Goal: Information Seeking & Learning: Compare options

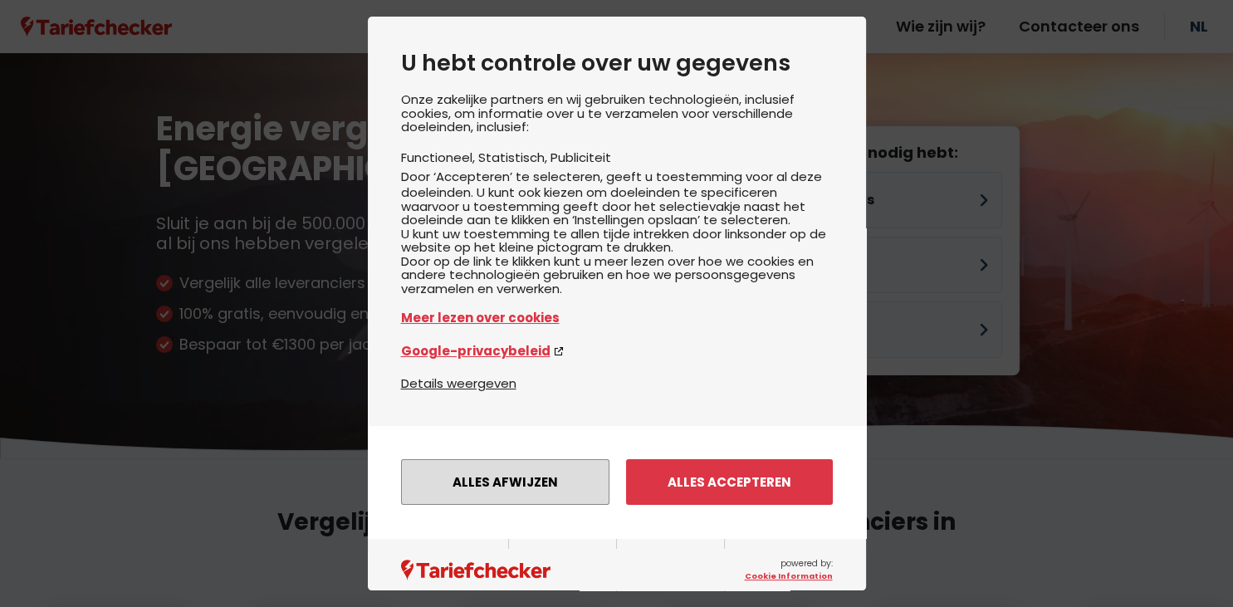
click at [530, 496] on button "Alles afwijzen" at bounding box center [505, 482] width 208 height 46
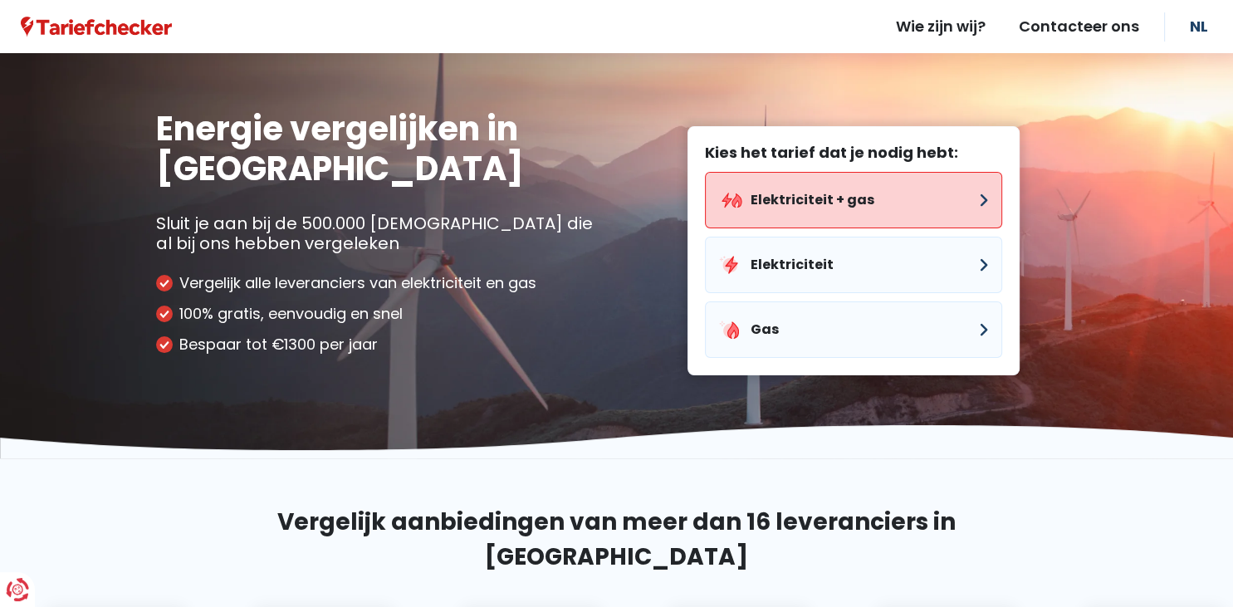
click at [868, 217] on button "Elektriciteit + gas" at bounding box center [853, 200] width 297 height 56
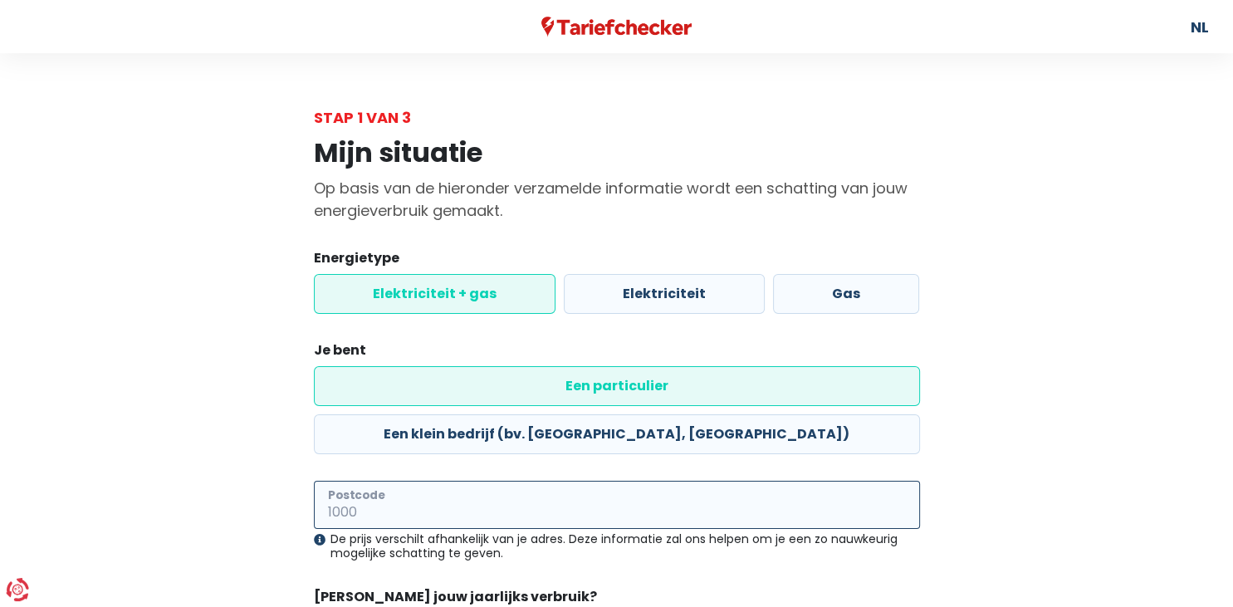
click at [745, 481] on input "Postcode" at bounding box center [617, 505] width 606 height 48
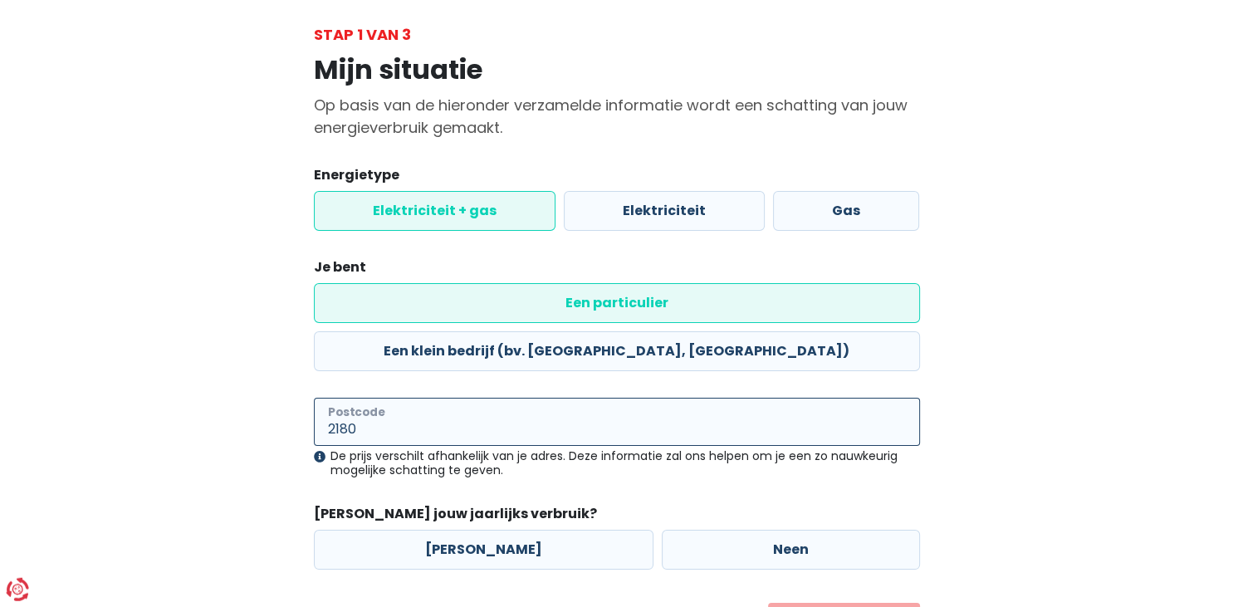
scroll to position [127, 0]
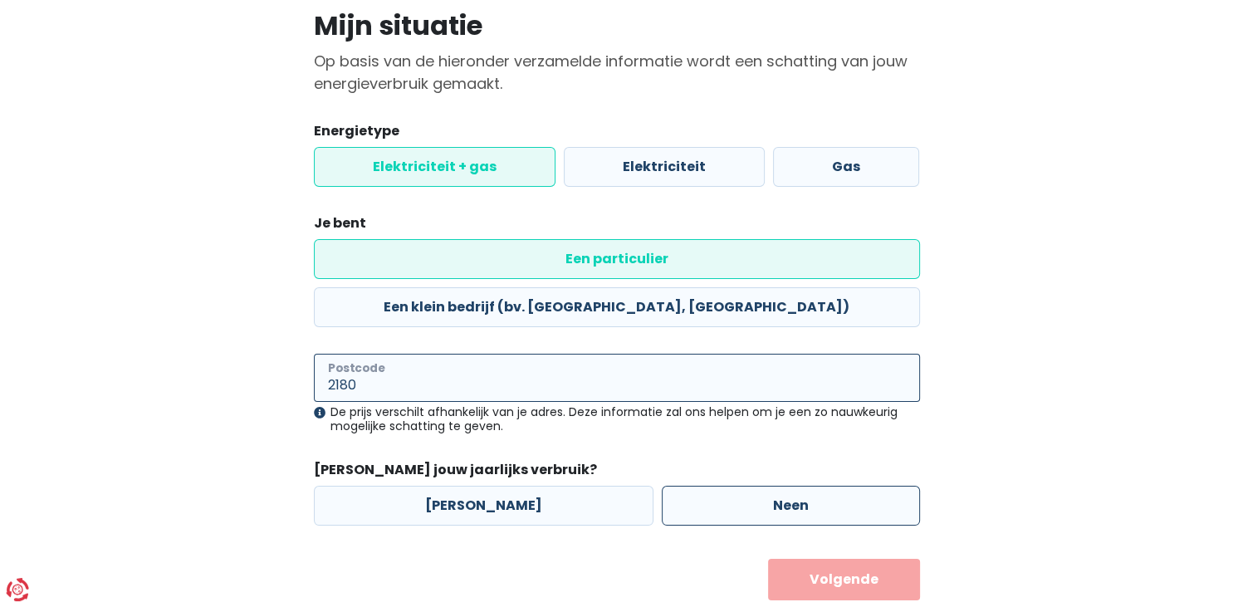
type input "2180"
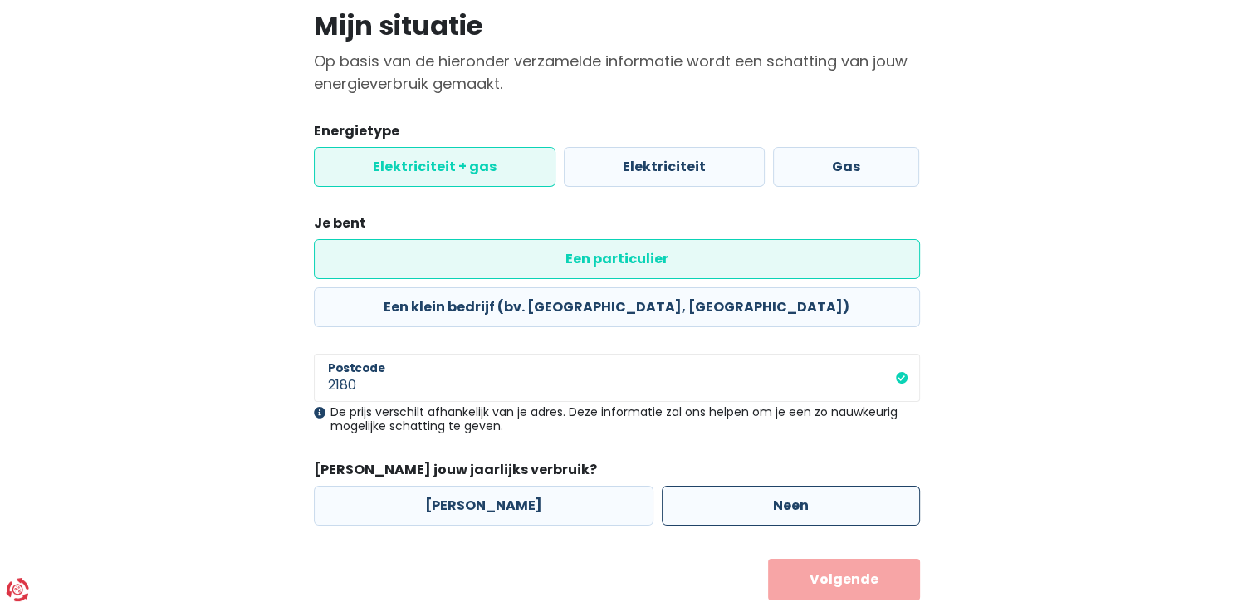
click at [760, 486] on label "Neen" at bounding box center [791, 506] width 258 height 40
click at [760, 486] on input "Neen" at bounding box center [791, 506] width 258 height 40
radio input "true"
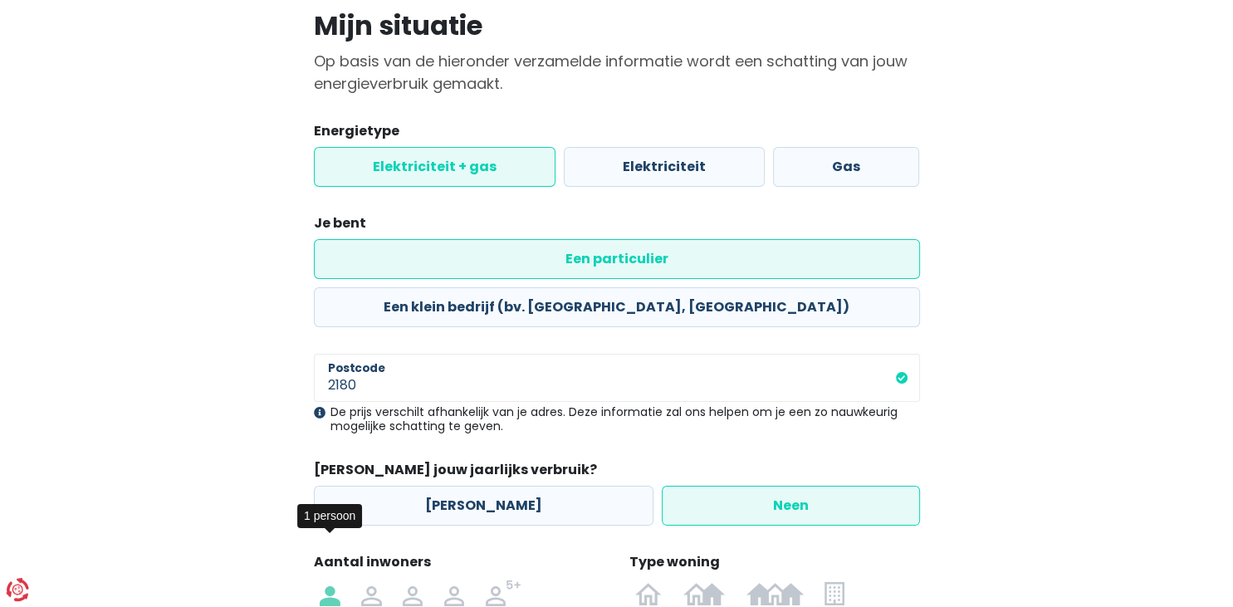
click at [333, 579] on img at bounding box center [330, 592] width 20 height 27
click at [333, 579] on input "radio" at bounding box center [331, 592] width 42 height 27
radio input "true"
click at [829, 579] on img at bounding box center [833, 592] width 19 height 27
click at [829, 579] on input "radio" at bounding box center [834, 592] width 41 height 27
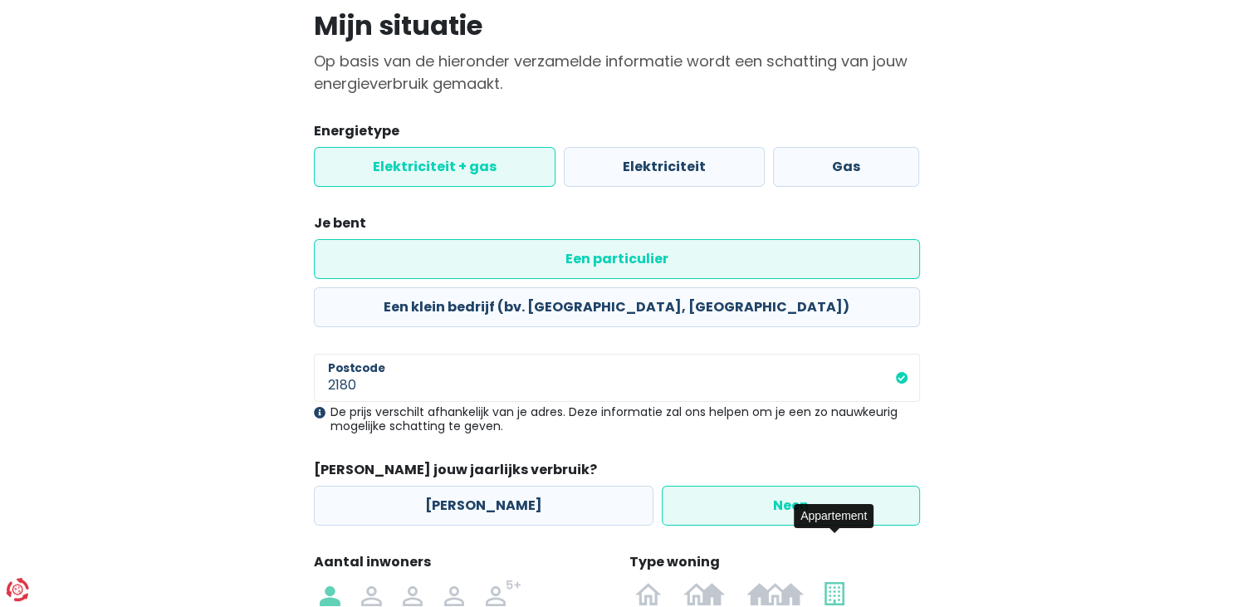
radio input "true"
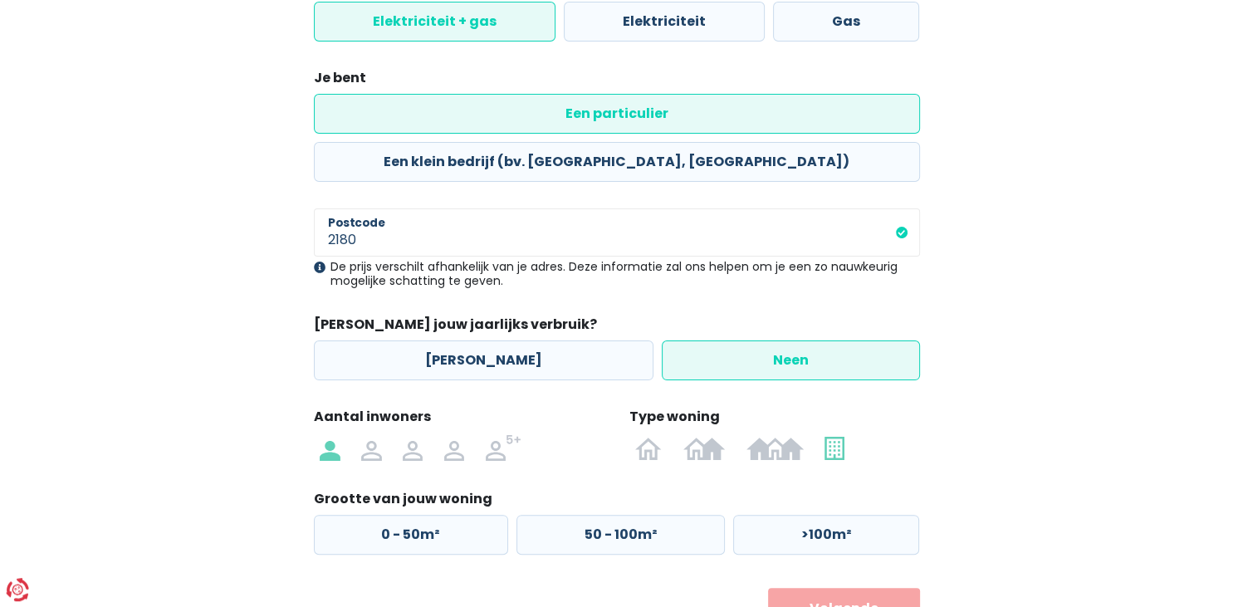
scroll to position [302, 0]
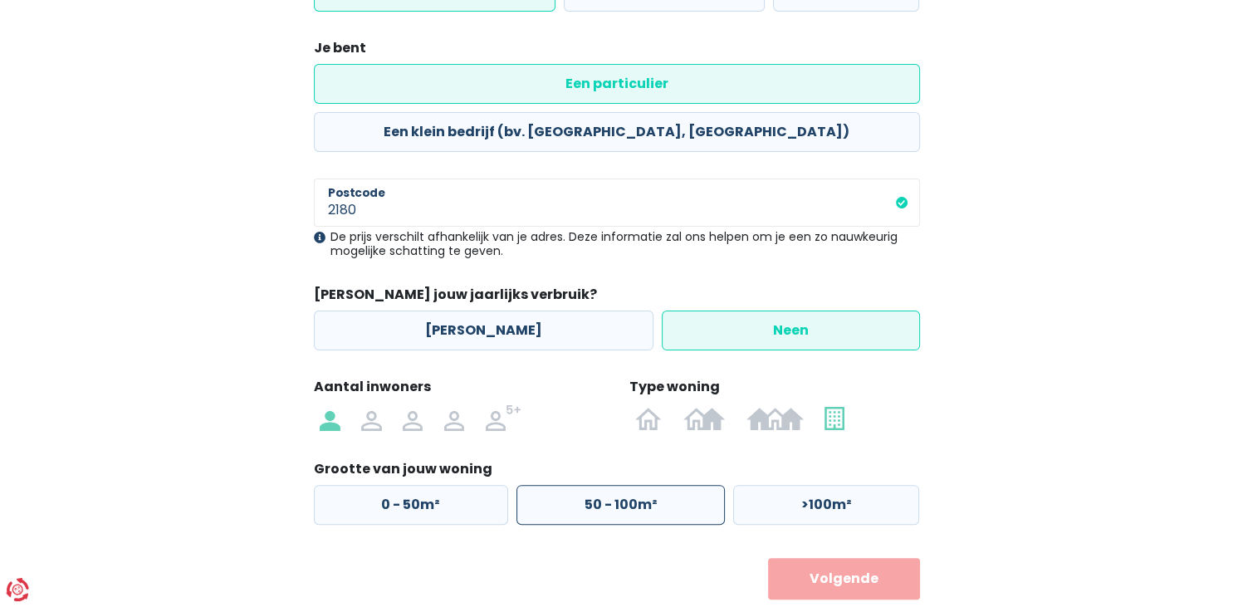
click at [666, 485] on label "50 - 100m²" at bounding box center [620, 505] width 208 height 40
click at [666, 485] on input "50 - 100m²" at bounding box center [620, 505] width 208 height 40
radio input "true"
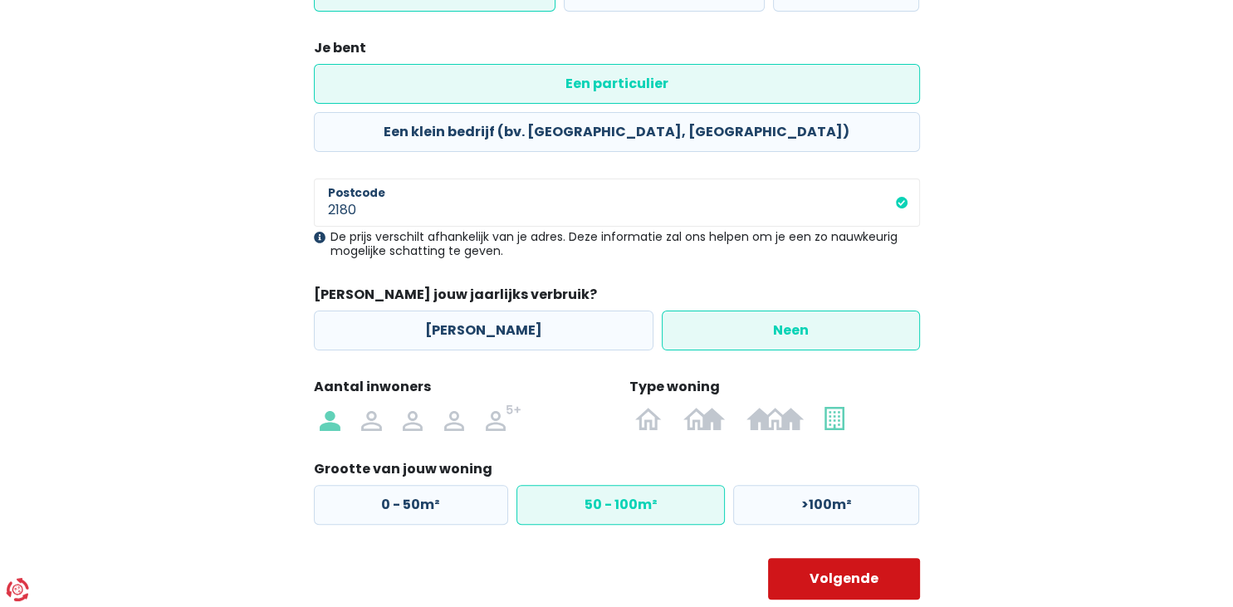
click at [838, 558] on button "Volgende" at bounding box center [844, 579] width 152 height 42
select select
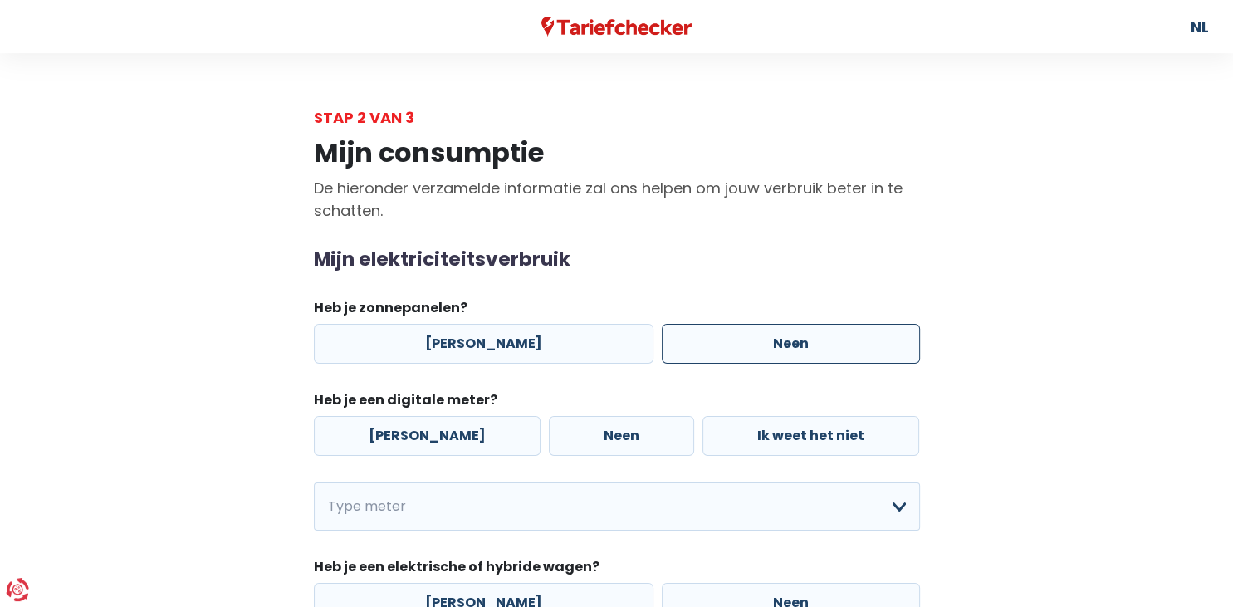
click at [809, 349] on label "Neen" at bounding box center [791, 344] width 258 height 40
click at [809, 349] on input "Neen" at bounding box center [791, 344] width 258 height 40
radio input "true"
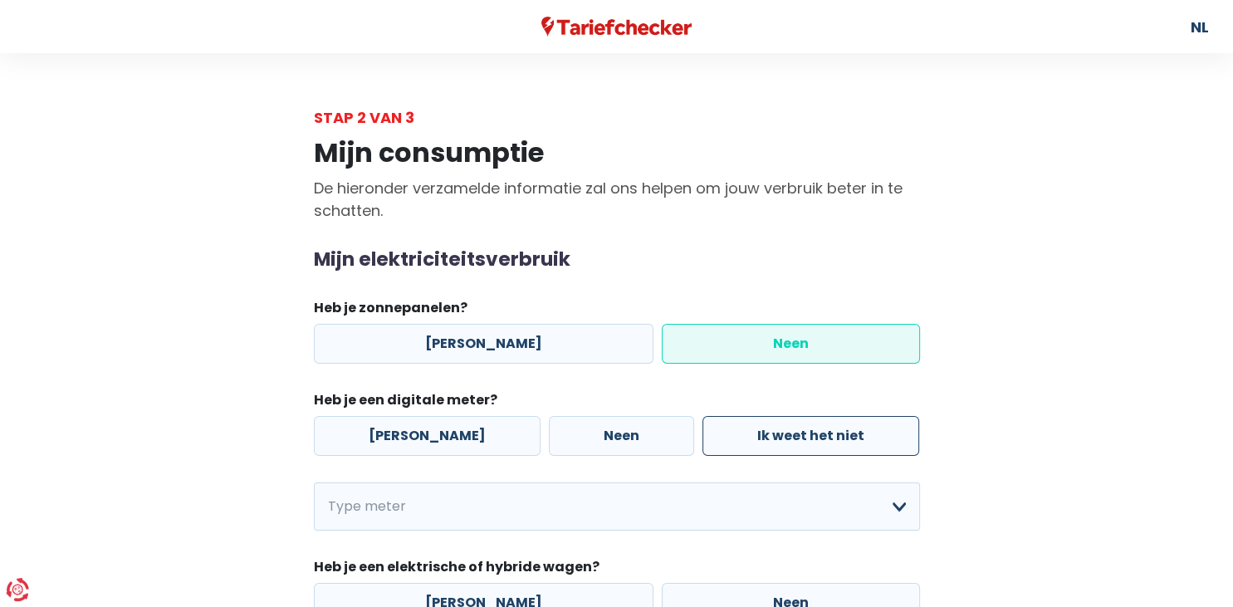
click at [759, 438] on label "Ik weet het niet" at bounding box center [810, 436] width 217 height 40
click at [759, 438] on input "Ik weet het niet" at bounding box center [810, 436] width 217 height 40
radio input "true"
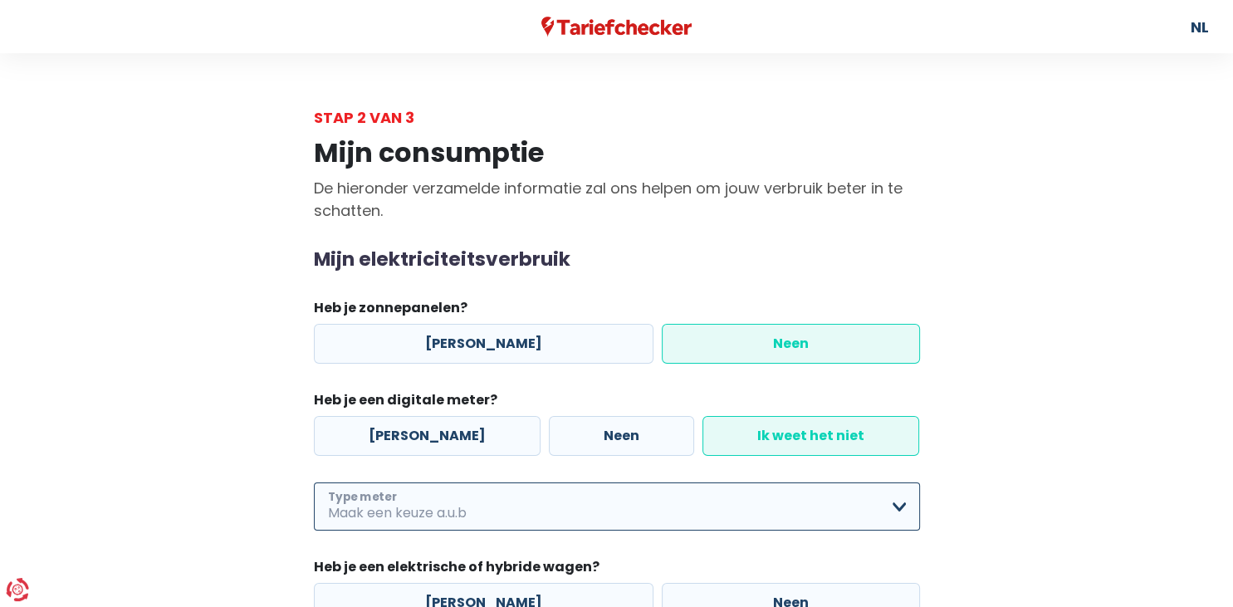
click at [314, 482] on select "Enkelvoudig Tweevoudig Enkelvoudig + uitsluitend nachttarief Tweevoudig + uitsl…" at bounding box center [617, 506] width 606 height 48
click at [865, 496] on select "Enkelvoudig Tweevoudig Enkelvoudig + uitsluitend nachttarief Tweevoudig + uitsl…" at bounding box center [617, 506] width 606 height 48
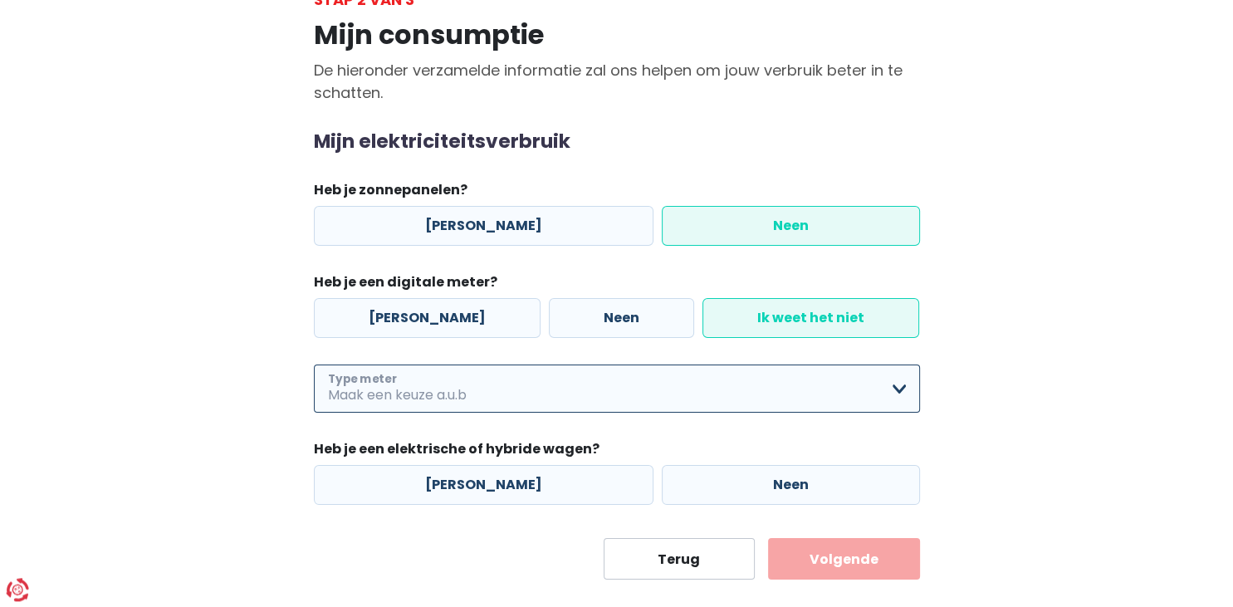
scroll to position [146, 0]
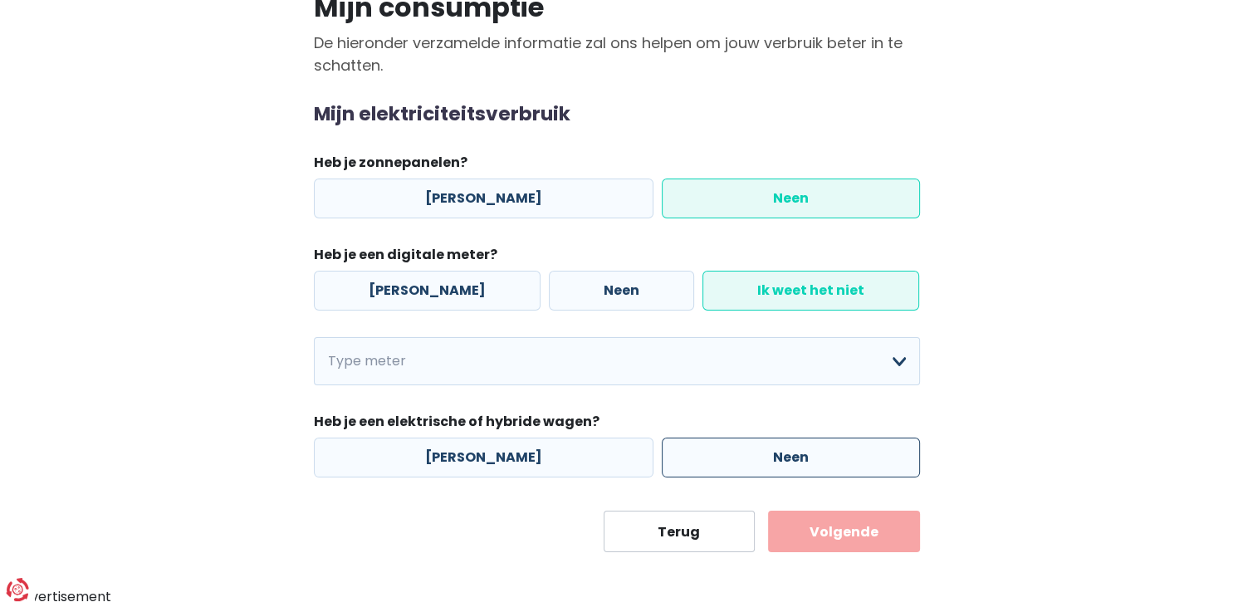
click at [865, 461] on label "Neen" at bounding box center [791, 457] width 258 height 40
click at [865, 461] on input "Neen" at bounding box center [791, 457] width 258 height 40
radio input "true"
click at [862, 526] on button "Volgende" at bounding box center [844, 532] width 152 height 42
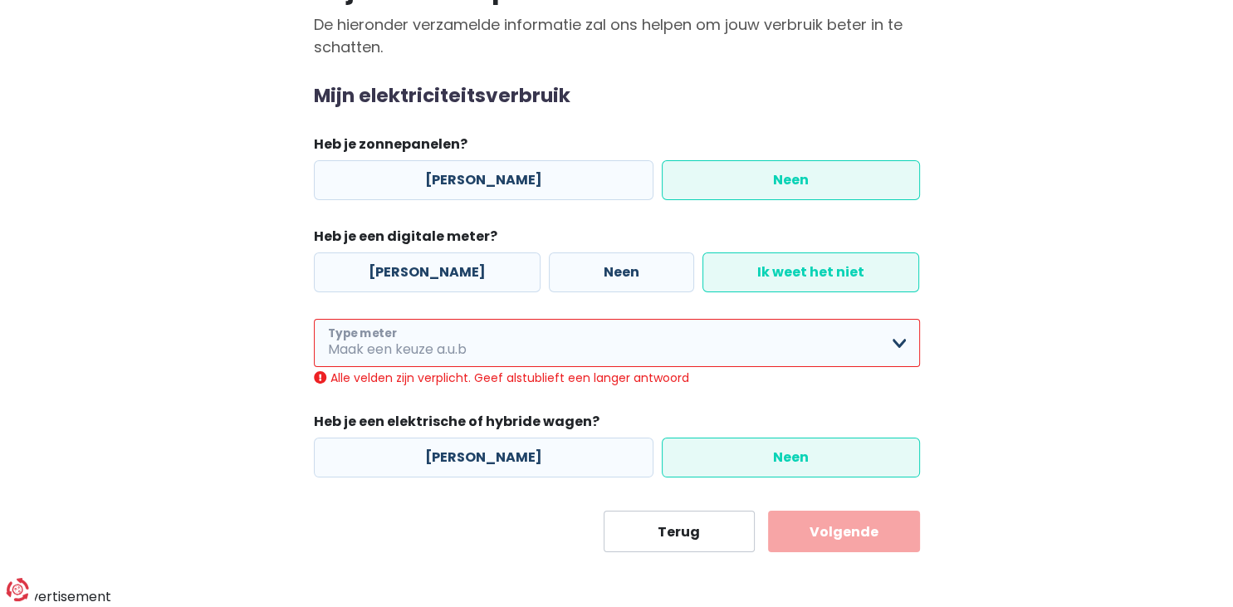
click at [314, 319] on select "Enkelvoudig Tweevoudig Enkelvoudig + uitsluitend nachttarief Tweevoudig + uitsl…" at bounding box center [617, 343] width 606 height 48
click option "Ik weet het niet" at bounding box center [0, 0] width 0 height 0
select select "day_single_rate"
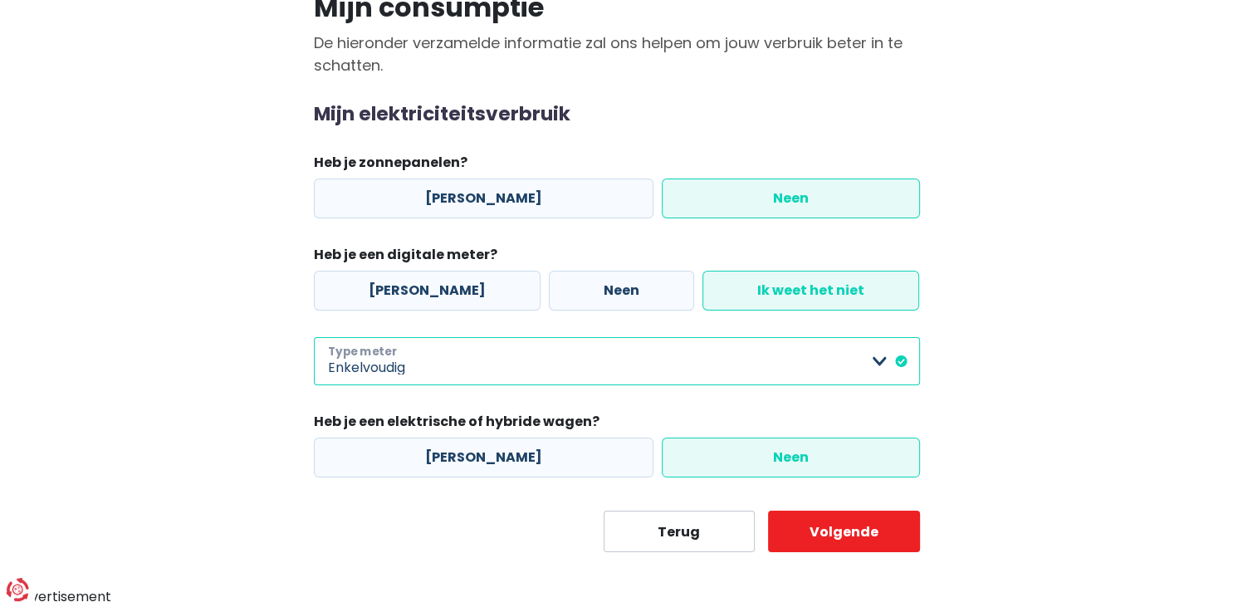
scroll to position [146, 0]
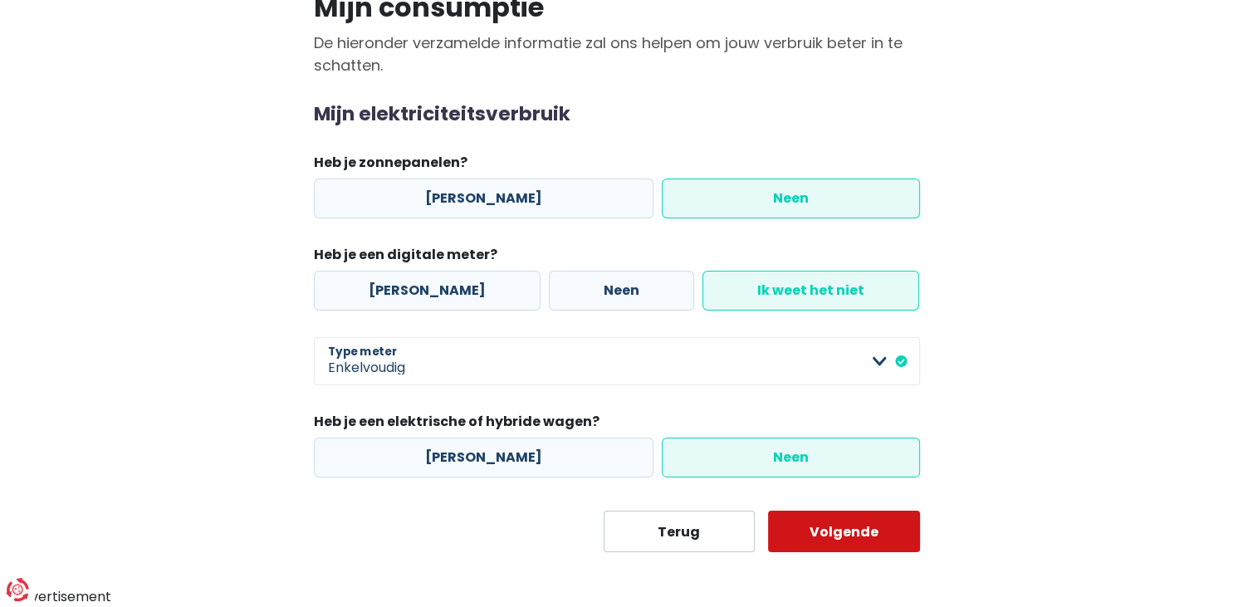
click at [822, 527] on button "Volgende" at bounding box center [844, 532] width 152 height 42
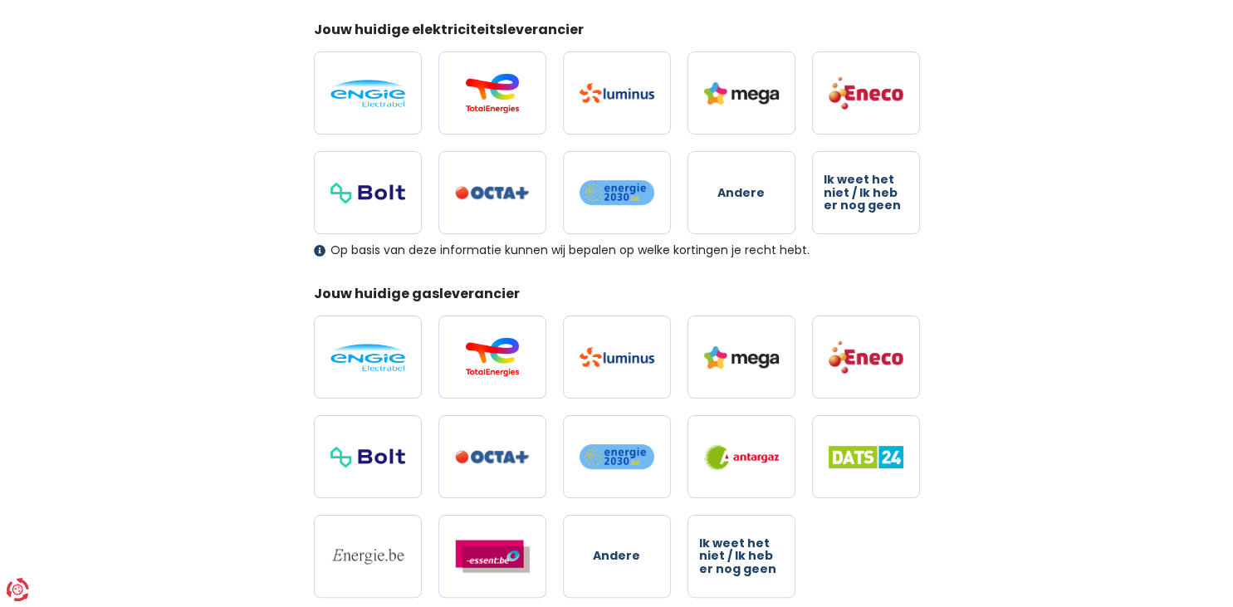
scroll to position [227, 0]
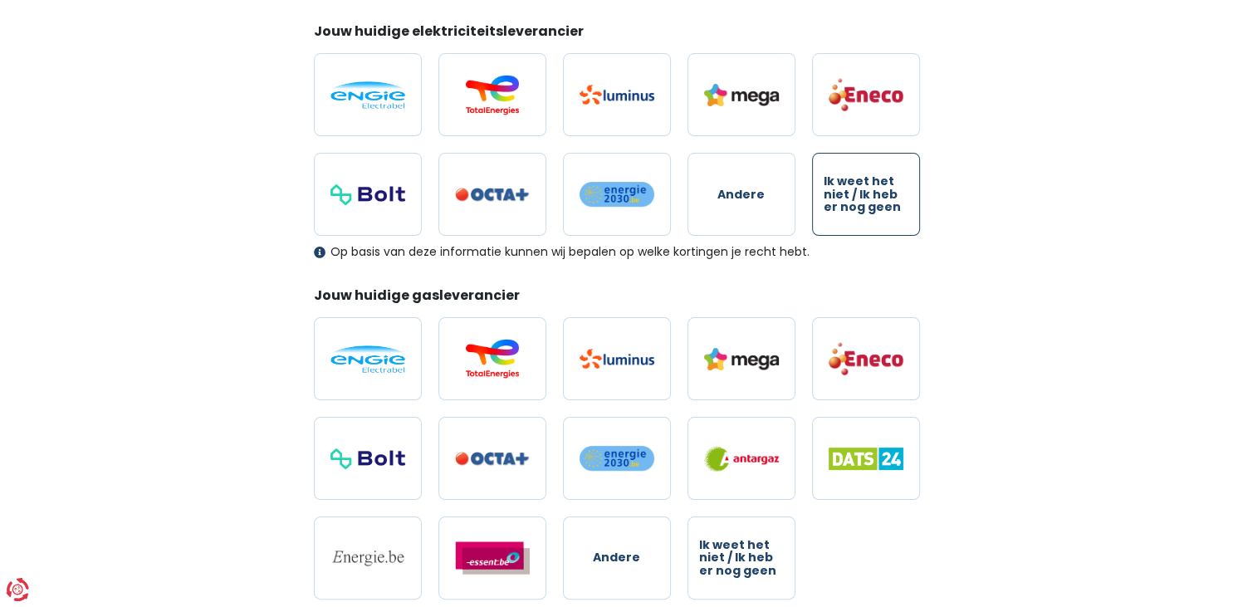
click at [882, 184] on span "Ik weet het niet / Ik heb er nog geen" at bounding box center [866, 194] width 85 height 38
click at [882, 184] on input "Ik weet het niet / Ik heb er nog geen" at bounding box center [866, 194] width 108 height 83
radio input "true"
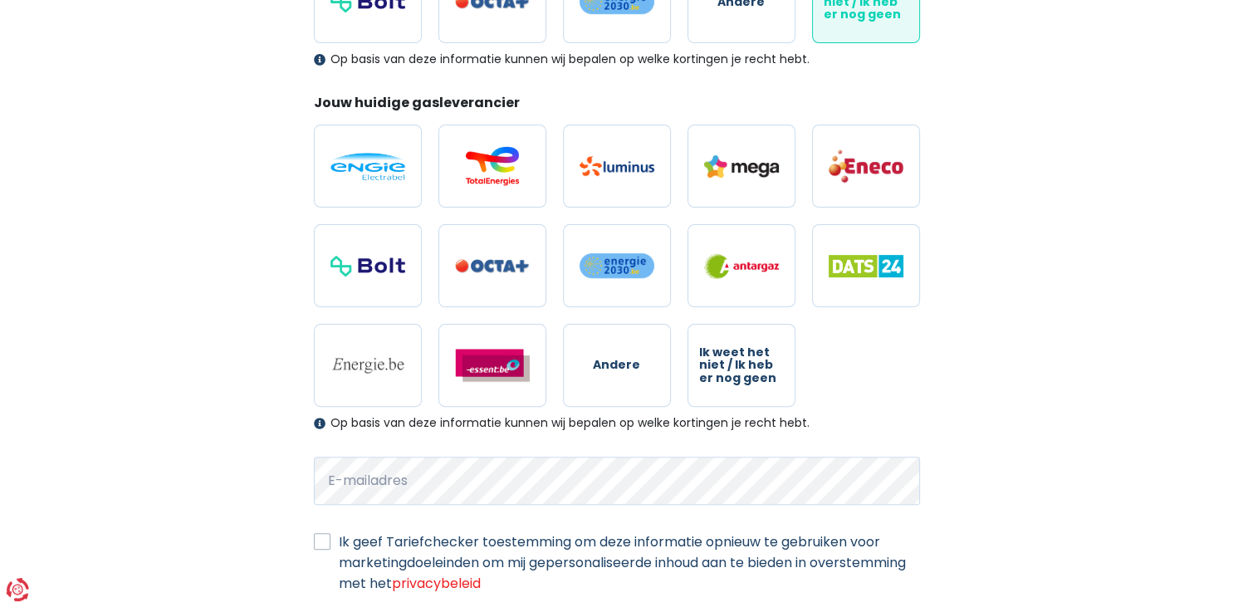
scroll to position [442, 0]
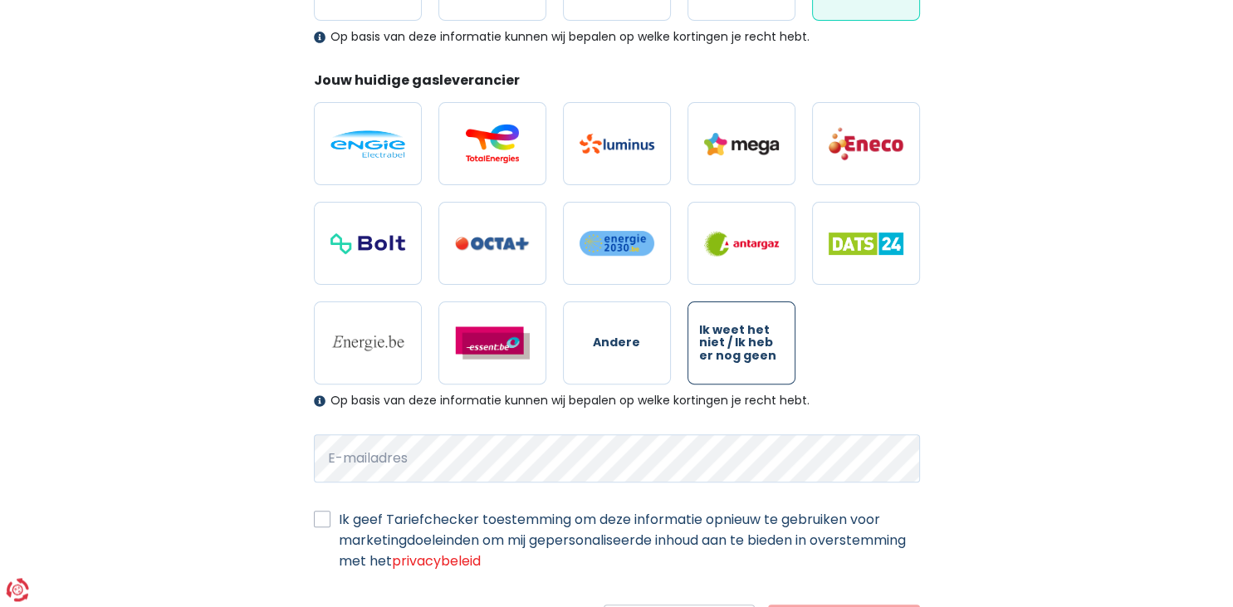
click at [719, 347] on span "Ik weet het niet / Ik heb er nog geen" at bounding box center [741, 343] width 85 height 38
click at [719, 347] on input "Ik weet het niet / Ik heb er nog geen" at bounding box center [741, 342] width 108 height 83
radio input "true"
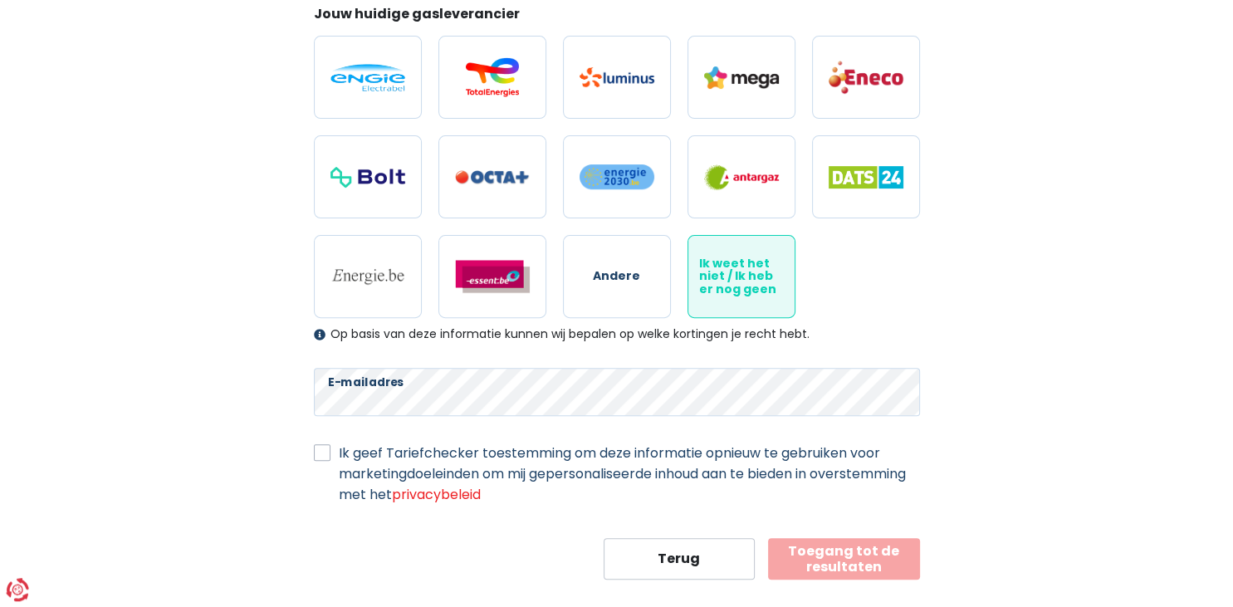
click at [892, 550] on button "Toegang tot de resultaten" at bounding box center [844, 559] width 152 height 42
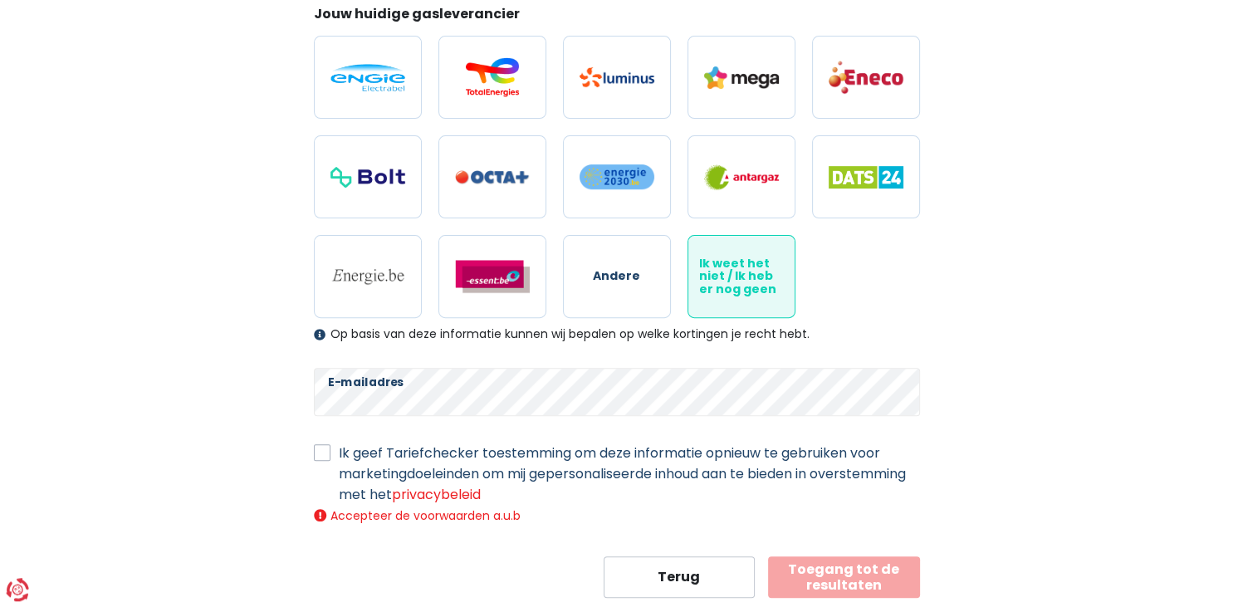
scroll to position [551, 0]
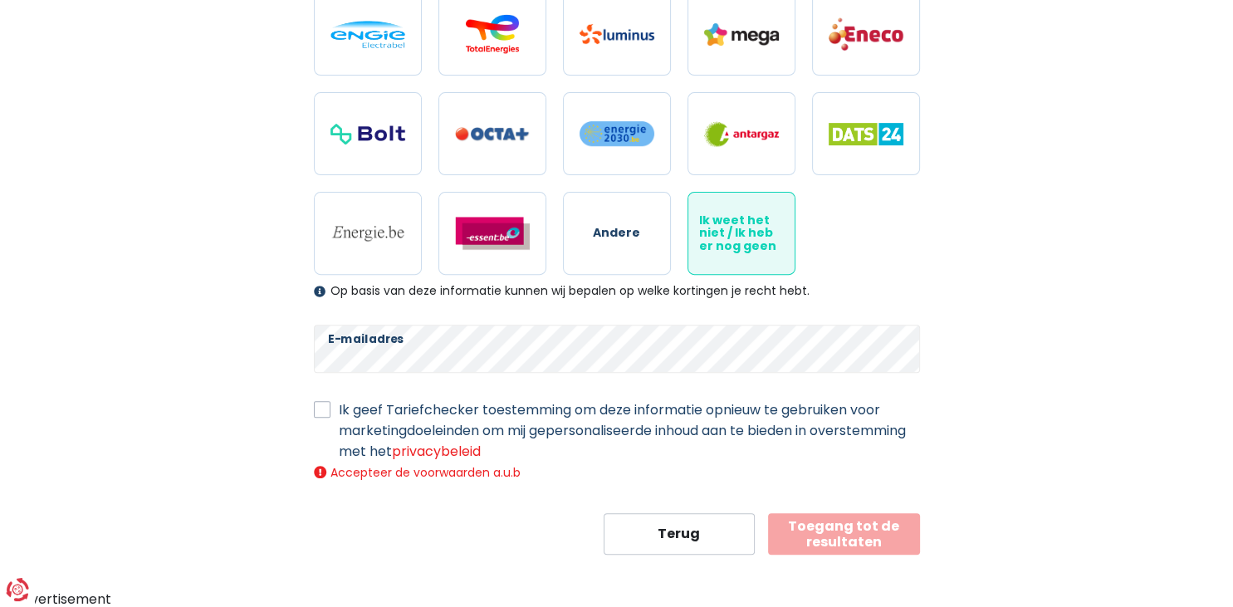
click at [339, 413] on label "Ik geef Tariefchecker toestemming om deze informatie opnieuw te gebruiken voor …" at bounding box center [629, 430] width 581 height 62
click at [326, 413] on input "Ik geef Tariefchecker toestemming om deze informatie opnieuw te gebruiken voor …" at bounding box center [322, 407] width 17 height 17
checkbox input "true"
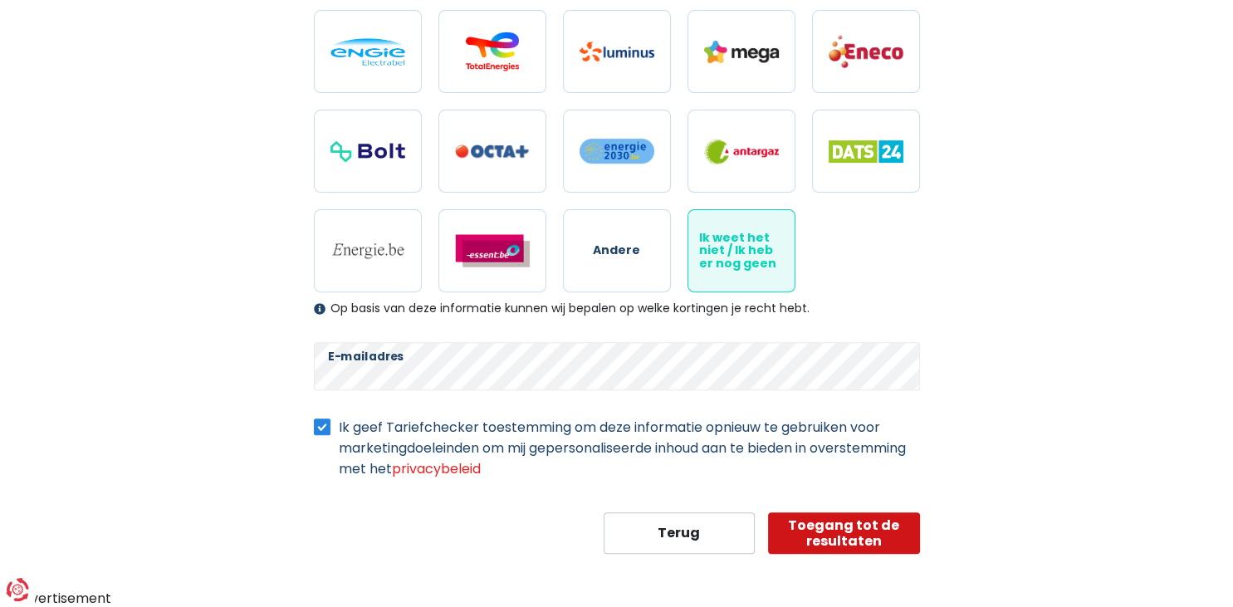
click at [828, 528] on button "Toegang tot de resultaten" at bounding box center [844, 533] width 152 height 42
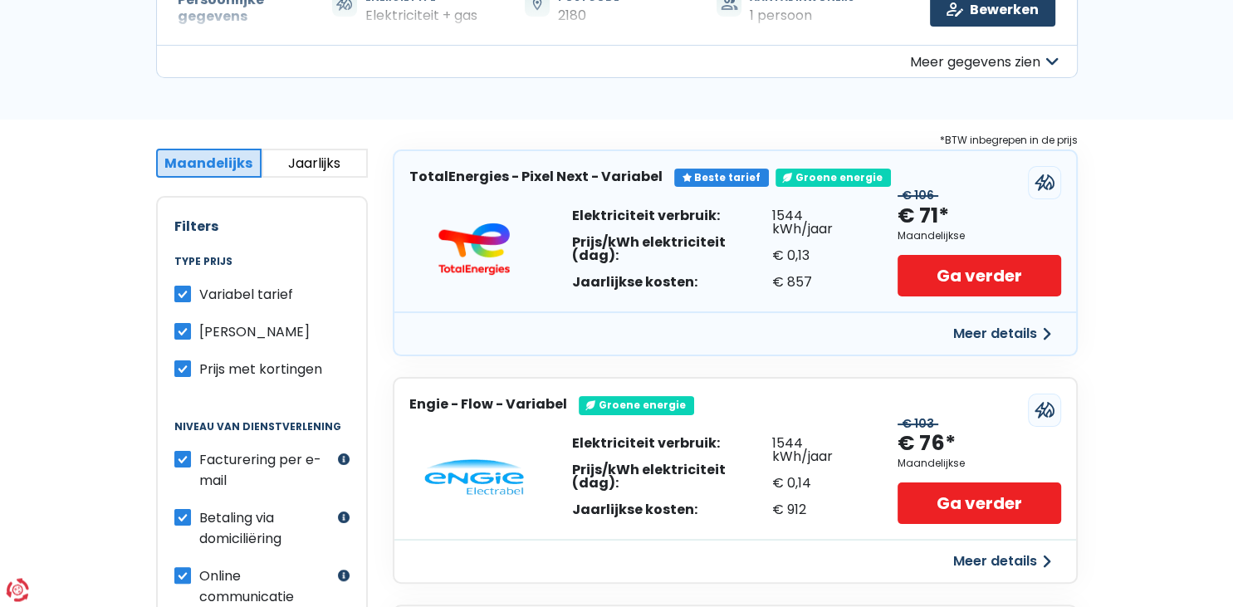
scroll to position [197, 0]
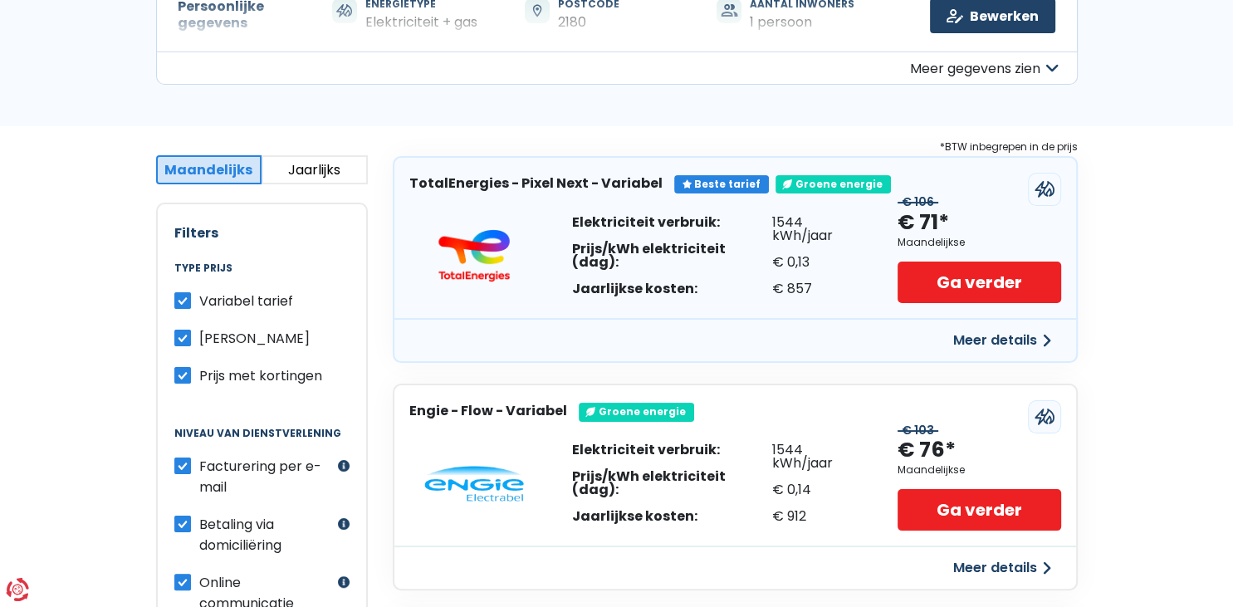
click at [1032, 346] on button "Meer details" at bounding box center [1002, 340] width 118 height 30
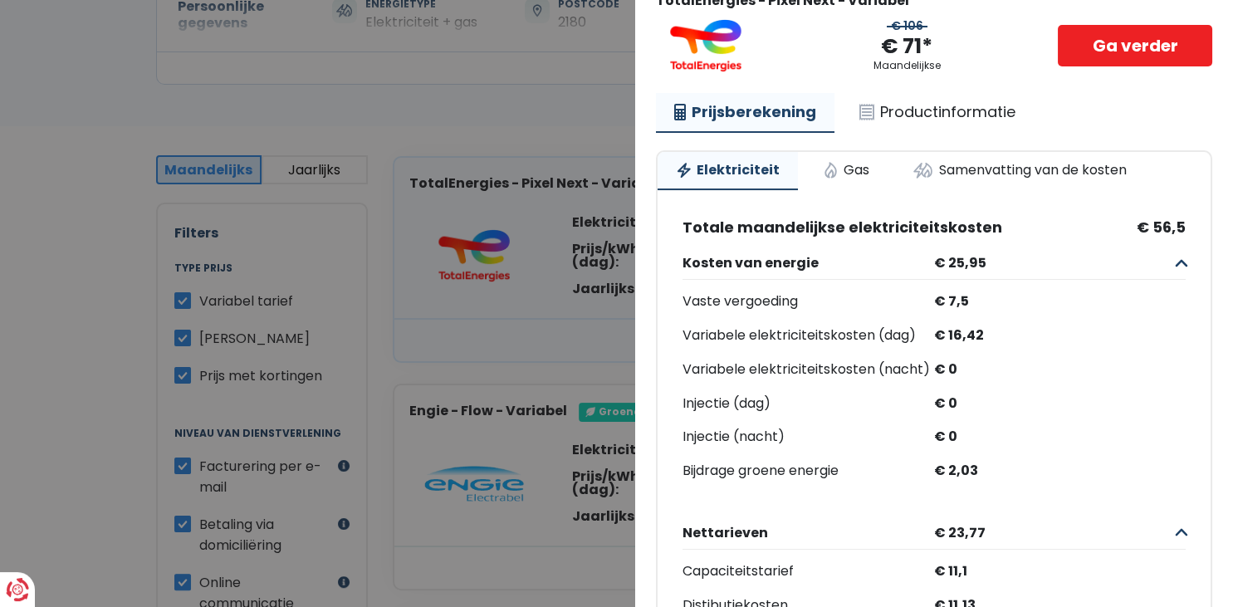
scroll to position [110, 0]
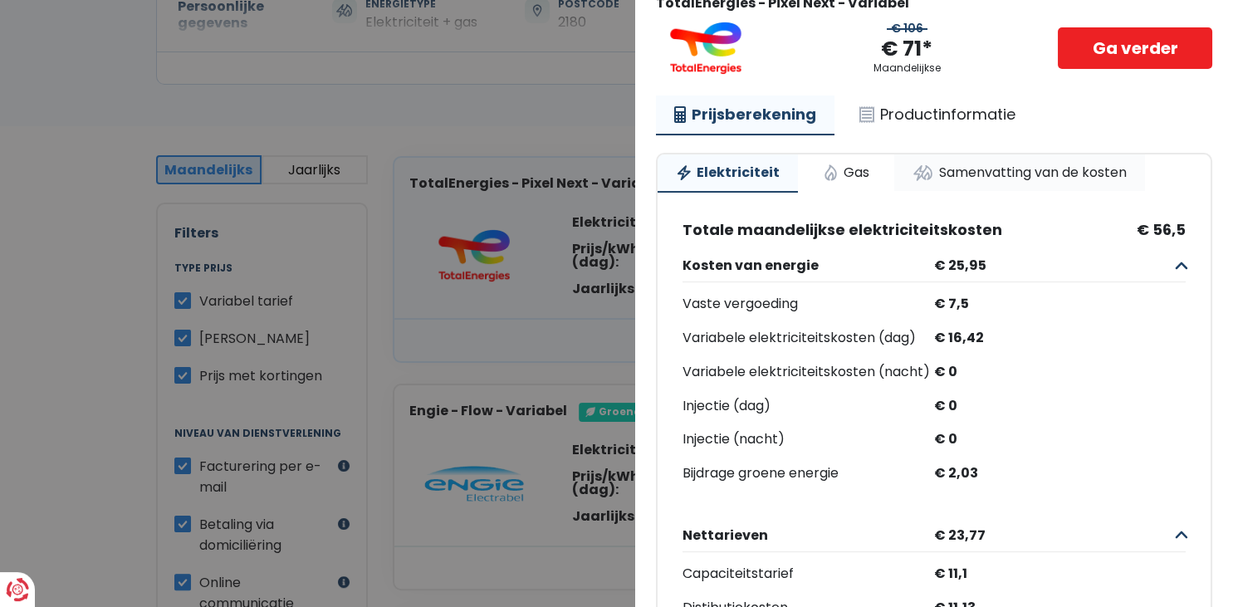
click at [1120, 167] on link "Samenvatting van de kosten" at bounding box center [1019, 172] width 251 height 37
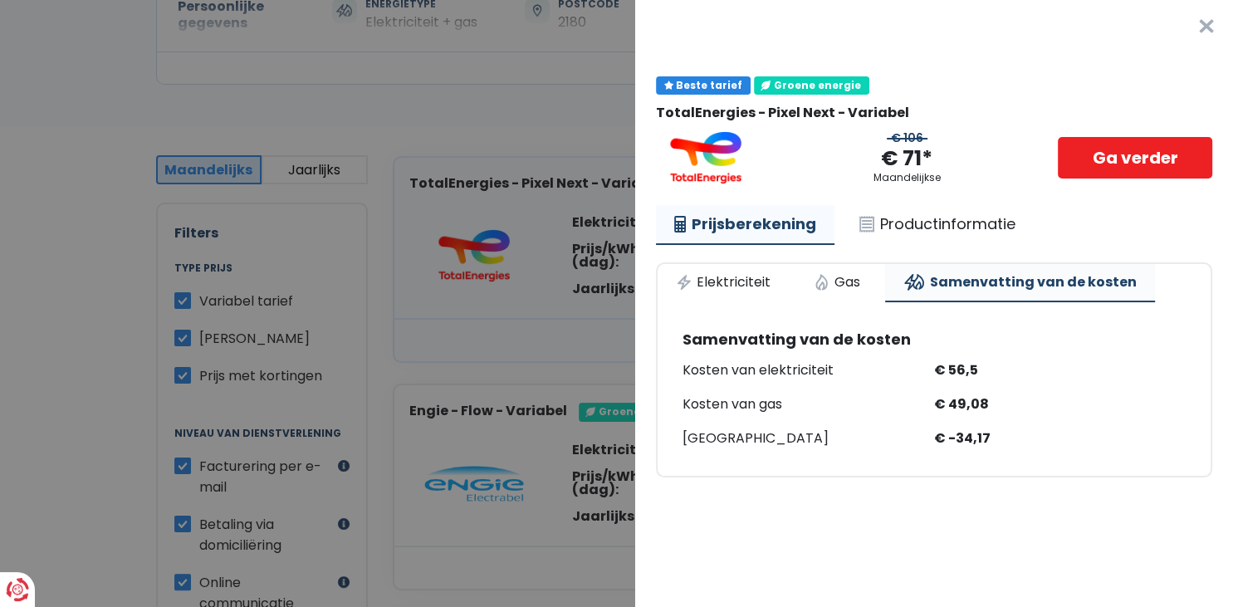
scroll to position [0, 0]
click at [1197, 22] on button "×" at bounding box center [1206, 26] width 53 height 53
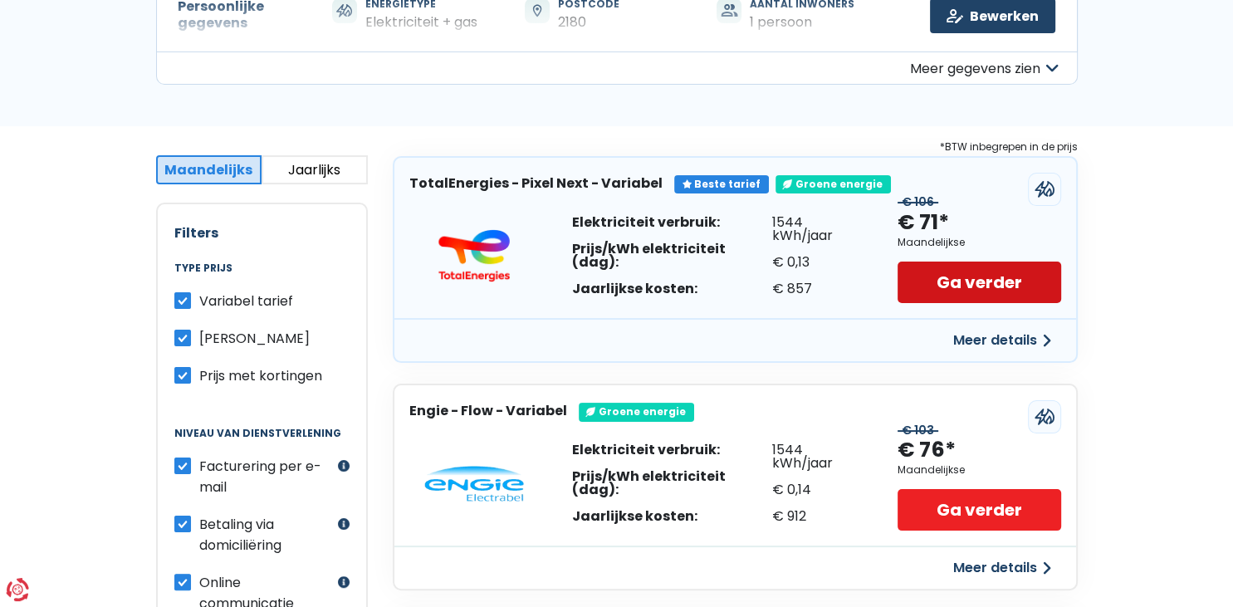
click at [1036, 278] on link "Ga verder" at bounding box center [978, 282] width 163 height 42
